Goal: Task Accomplishment & Management: Manage account settings

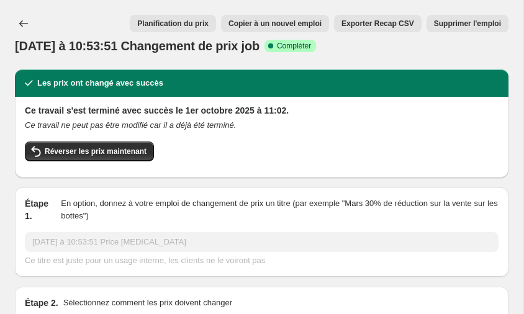
select select "percentage"
click at [27, 17] on icon "Emplois à changement de prix" at bounding box center [23, 23] width 12 height 12
